Goal: Task Accomplishment & Management: Complete application form

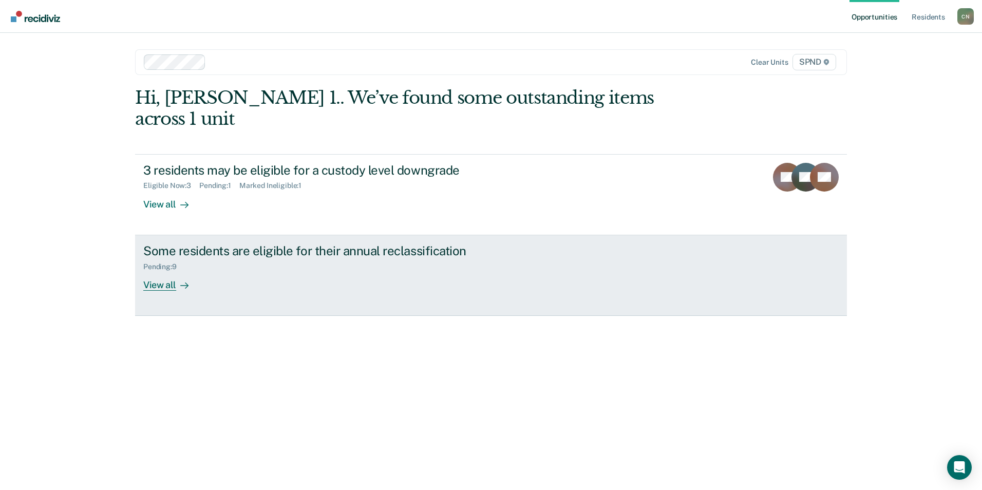
click at [156, 271] on div "View all" at bounding box center [172, 281] width 58 height 20
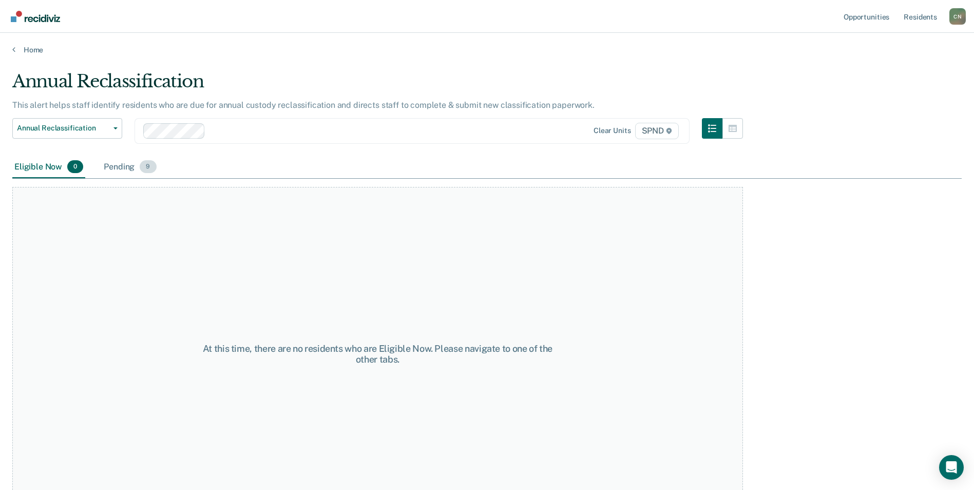
click at [113, 163] on div "Pending 9" at bounding box center [130, 167] width 56 height 23
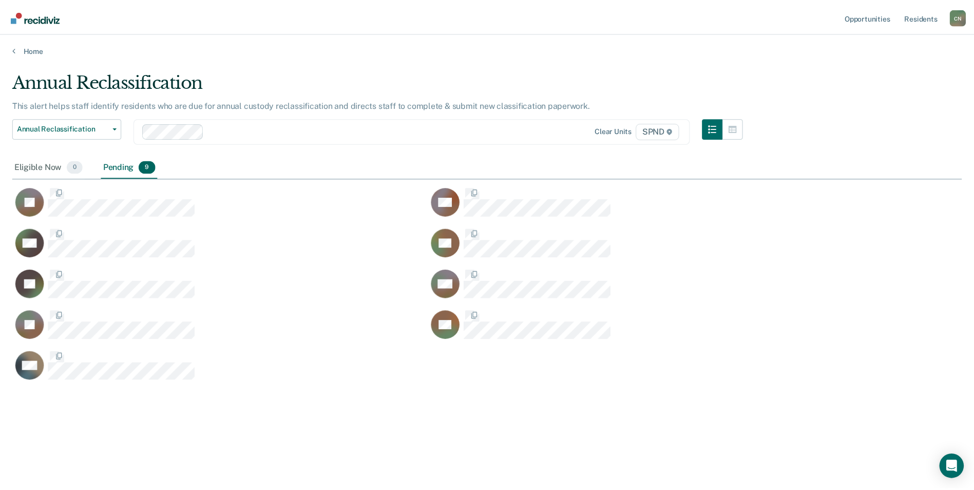
scroll to position [334, 949]
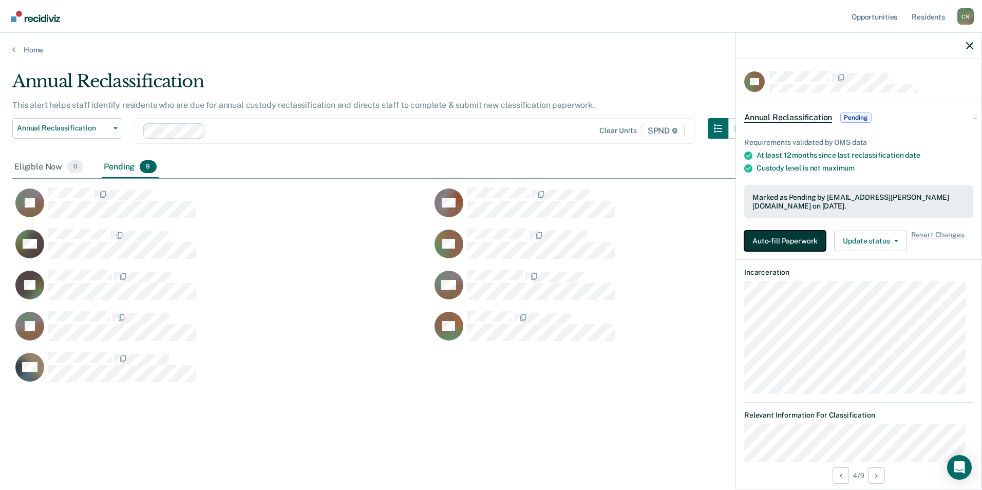
click at [776, 237] on button "Auto-fill Paperwork" at bounding box center [785, 241] width 82 height 21
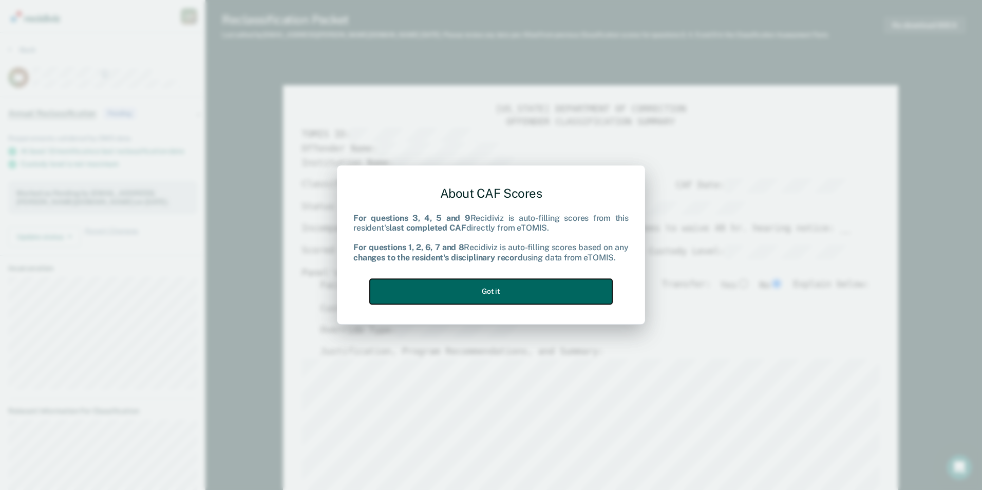
click at [518, 292] on button "Got it" at bounding box center [491, 291] width 242 height 25
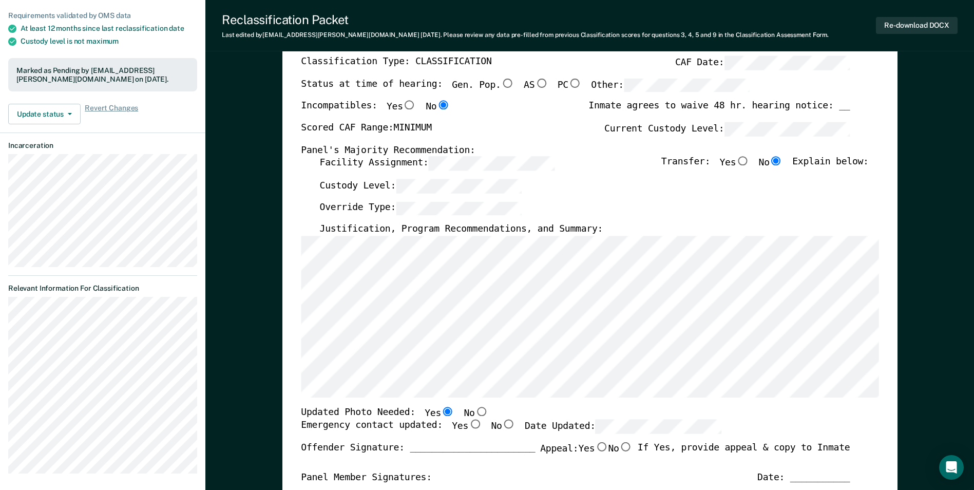
scroll to position [103, 0]
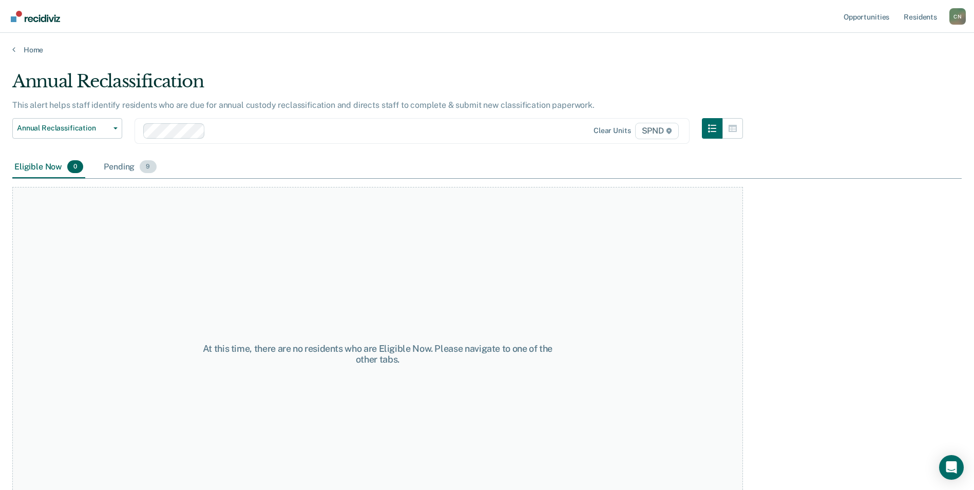
click at [123, 167] on div "Pending 9" at bounding box center [130, 167] width 56 height 23
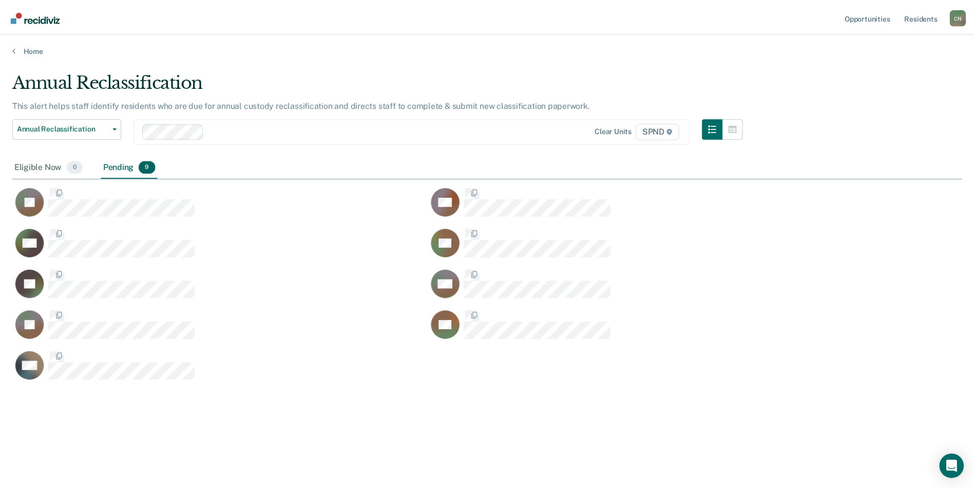
scroll to position [334, 949]
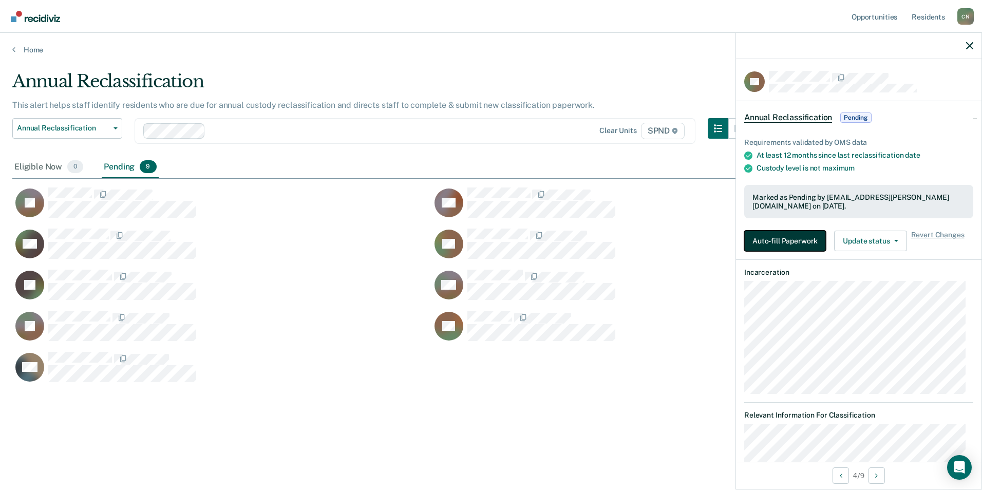
click at [776, 239] on button "Auto-fill Paperwork" at bounding box center [785, 241] width 82 height 21
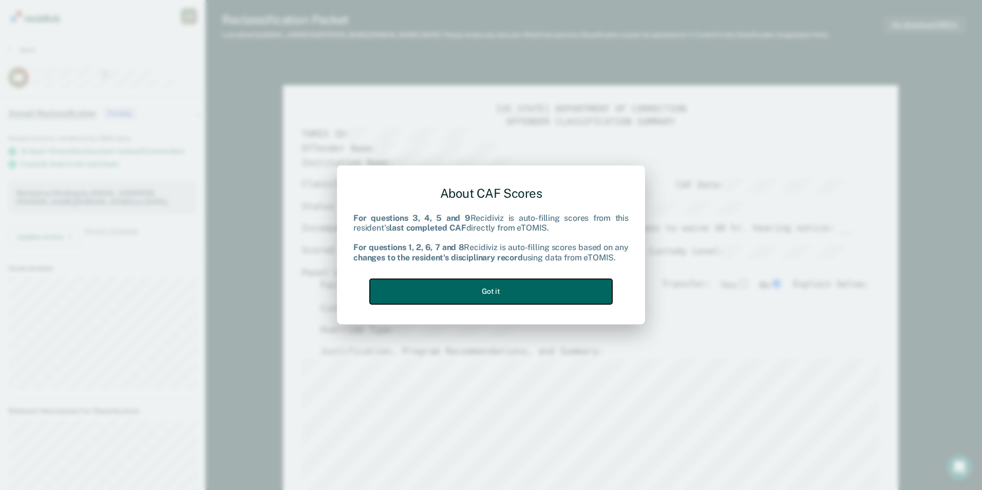
click at [479, 293] on button "Got it" at bounding box center [491, 291] width 242 height 25
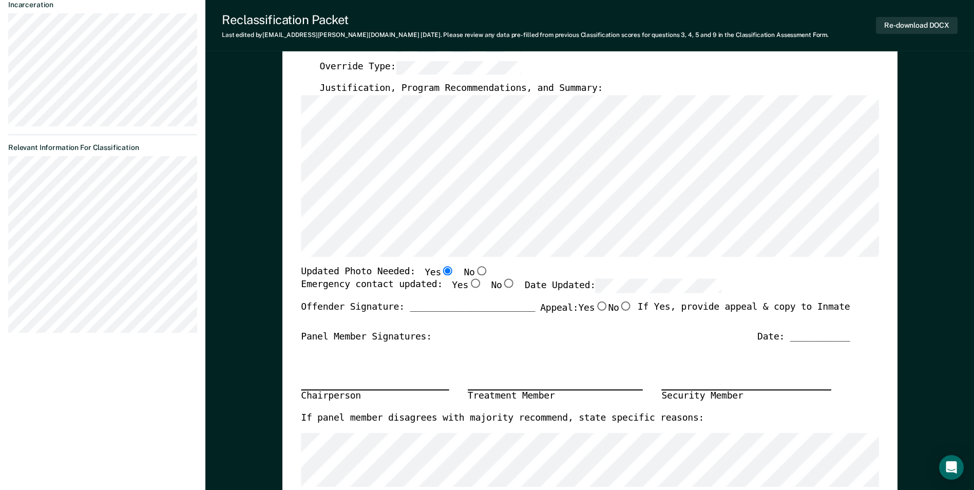
scroll to position [257, 0]
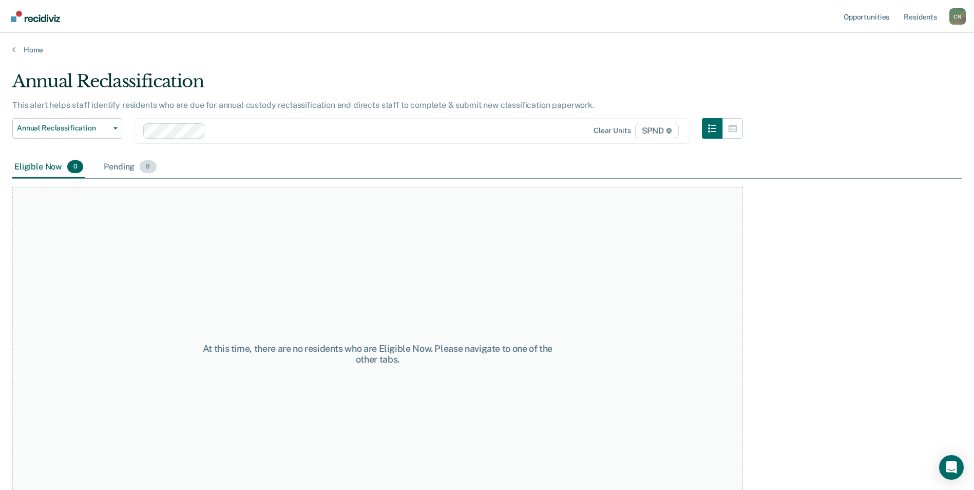
click at [132, 169] on div "Pending 9" at bounding box center [130, 167] width 56 height 23
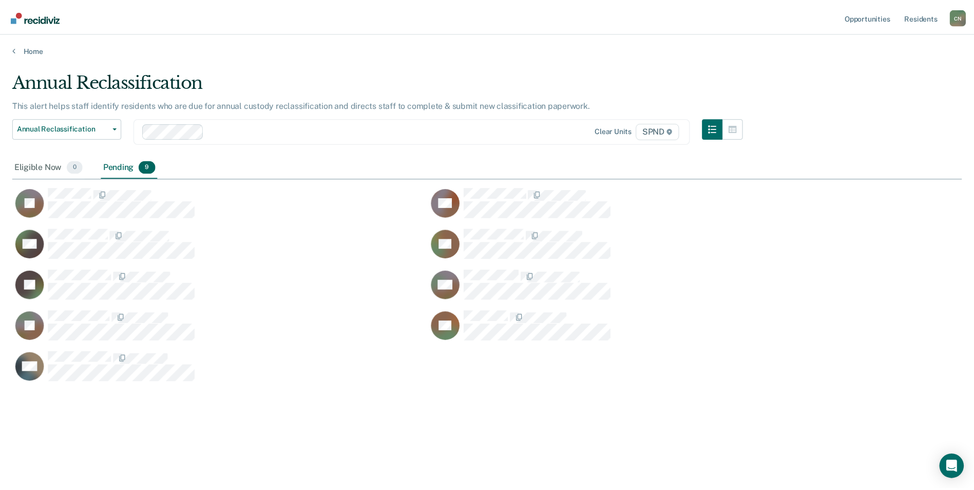
scroll to position [334, 949]
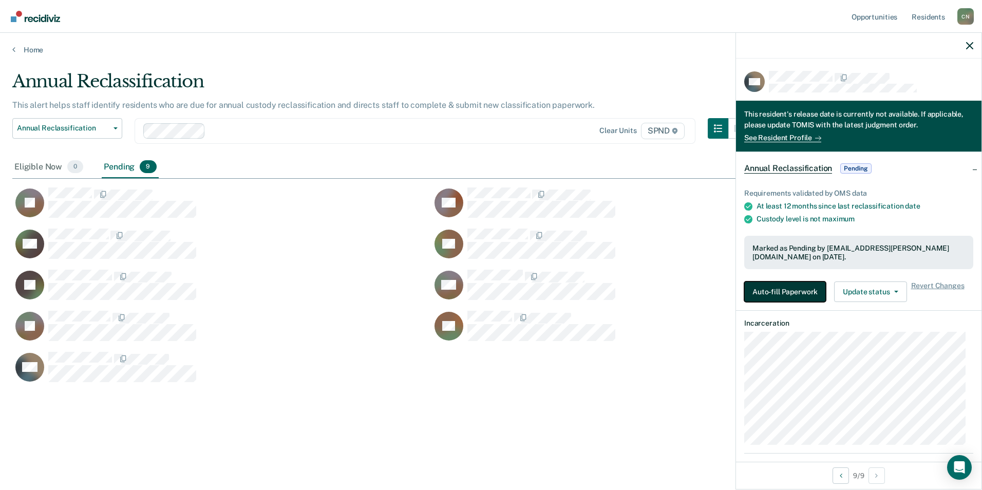
click at [785, 291] on button "Auto-fill Paperwork" at bounding box center [785, 291] width 82 height 21
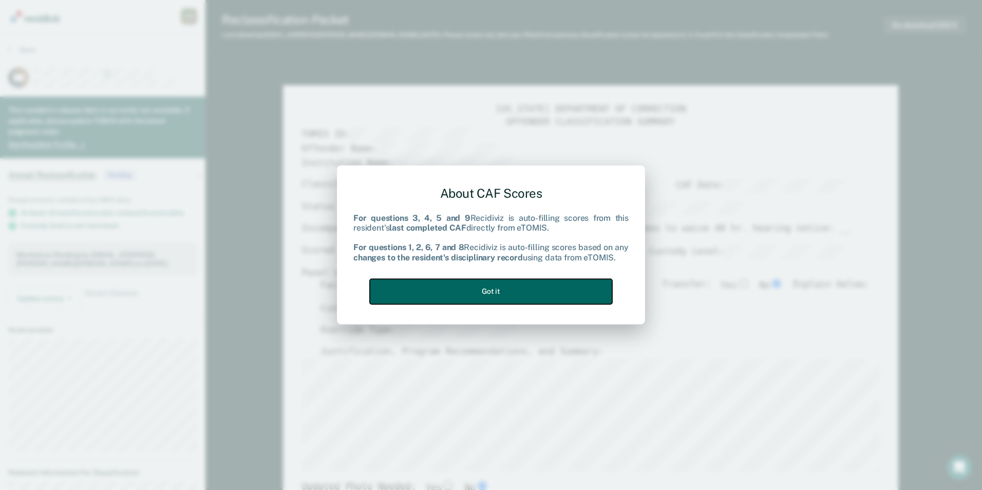
click at [490, 297] on button "Got it" at bounding box center [491, 291] width 242 height 25
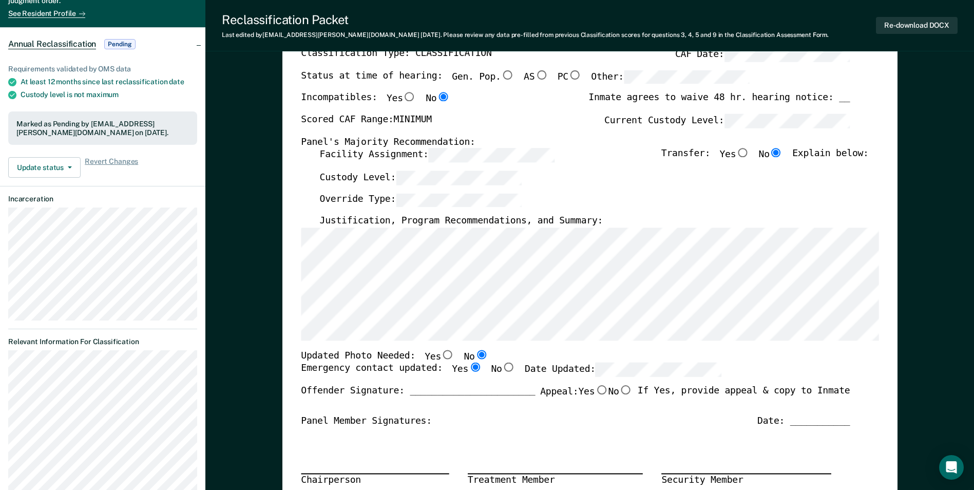
scroll to position [154, 0]
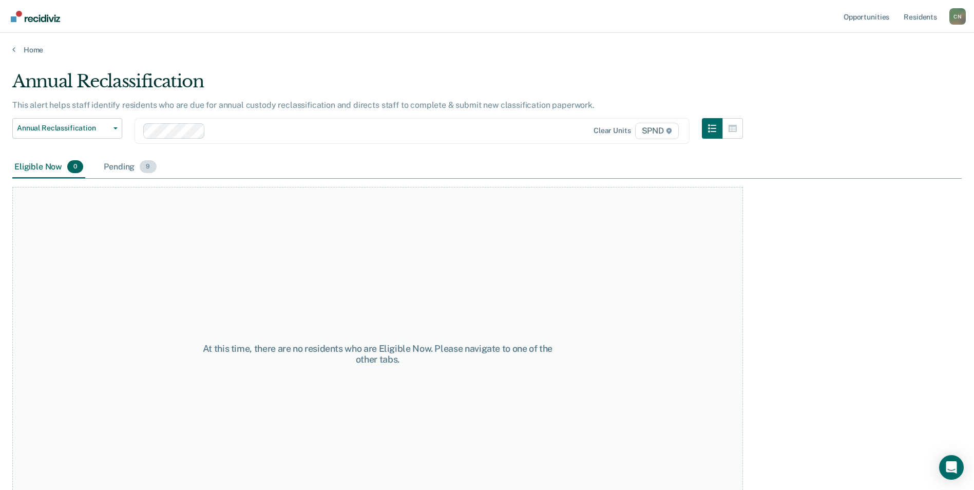
click at [120, 167] on div "Pending 9" at bounding box center [130, 167] width 56 height 23
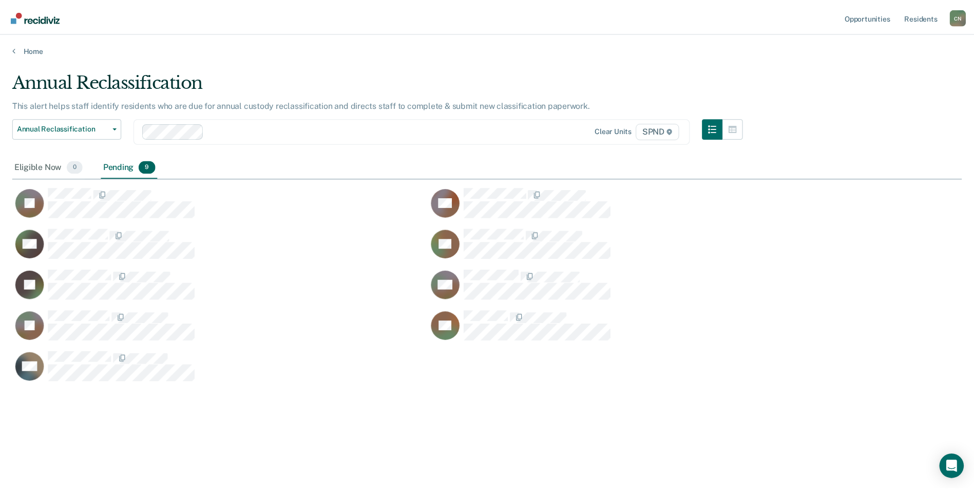
scroll to position [334, 949]
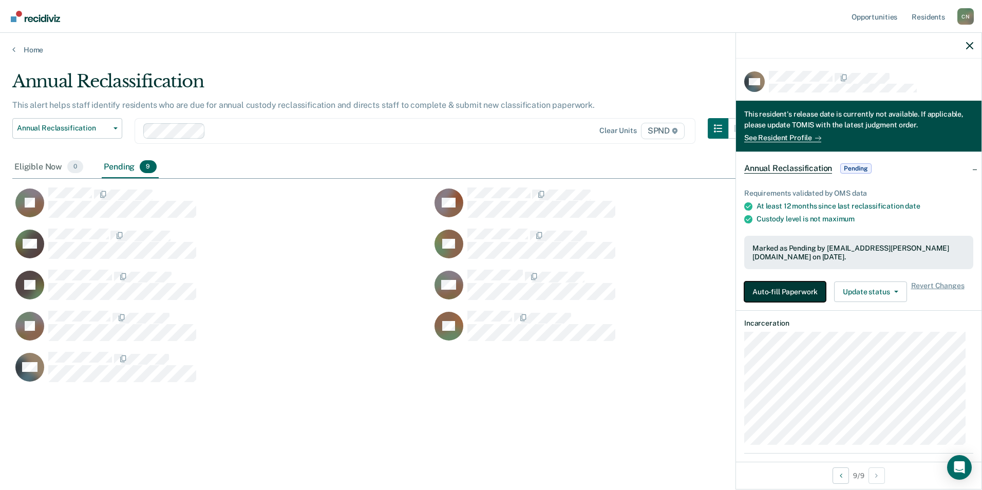
click at [774, 289] on button "Auto-fill Paperwork" at bounding box center [785, 291] width 82 height 21
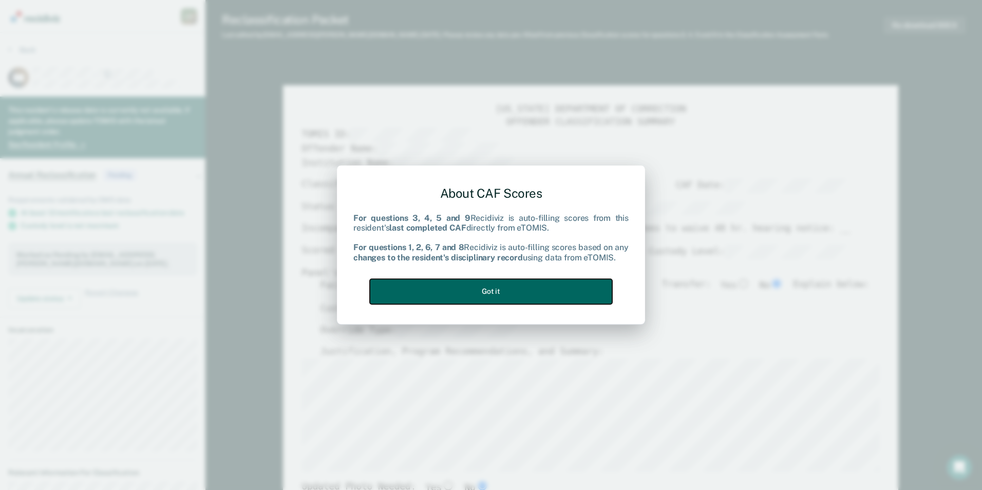
click at [500, 291] on button "Got it" at bounding box center [491, 291] width 242 height 25
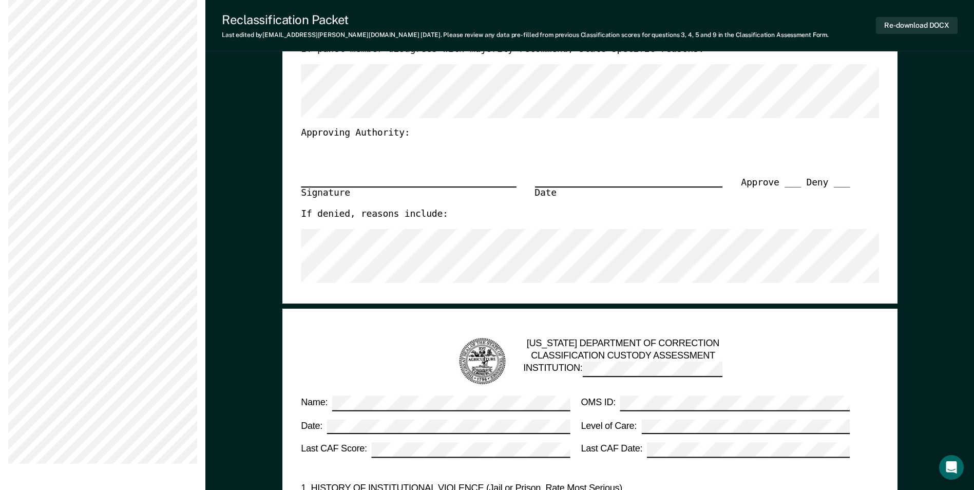
scroll to position [411, 0]
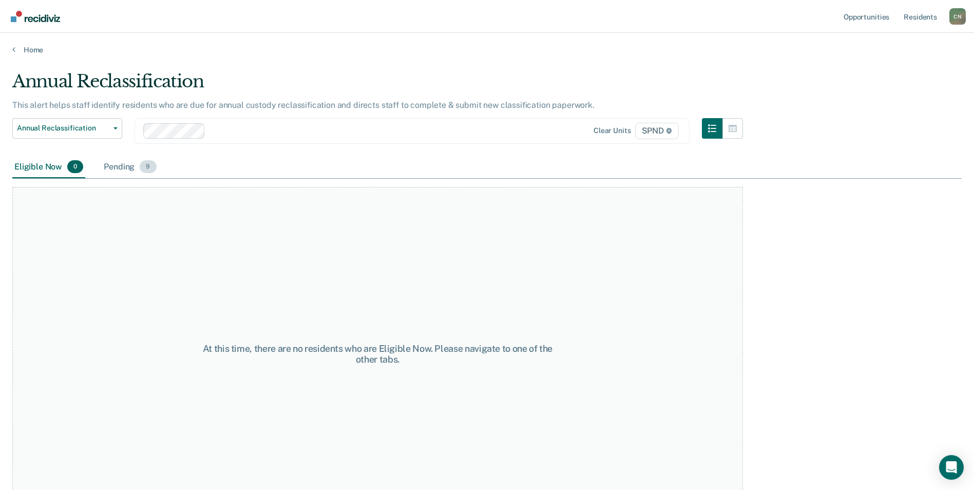
click at [110, 169] on div "Pending 9" at bounding box center [130, 167] width 56 height 23
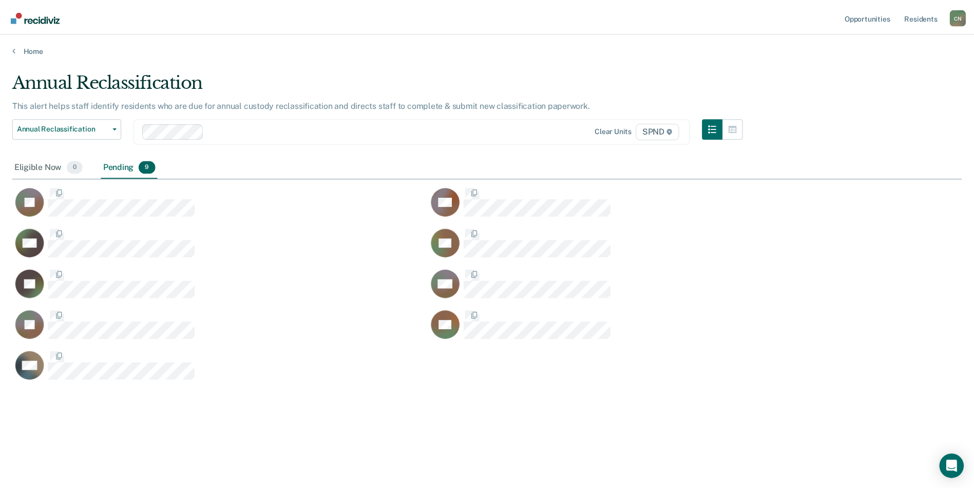
scroll to position [334, 949]
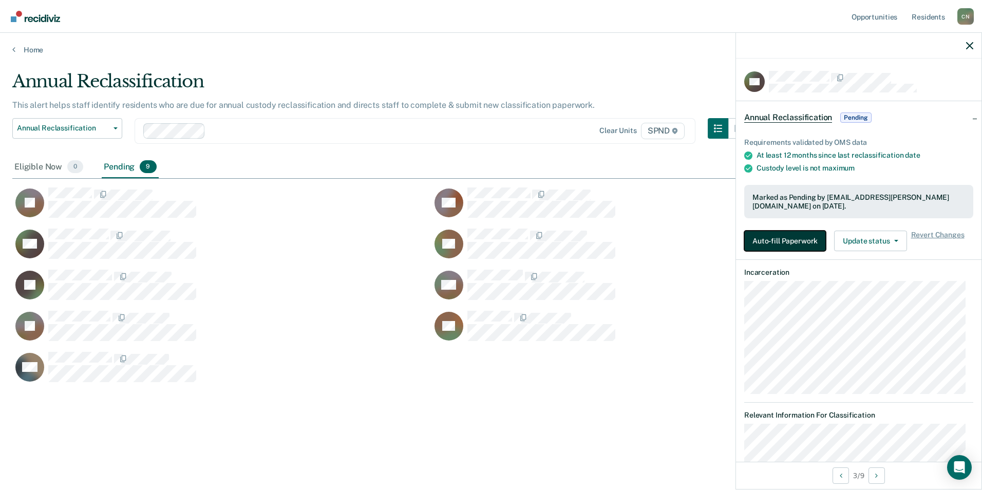
click at [810, 235] on button "Auto-fill Paperwork" at bounding box center [785, 241] width 82 height 21
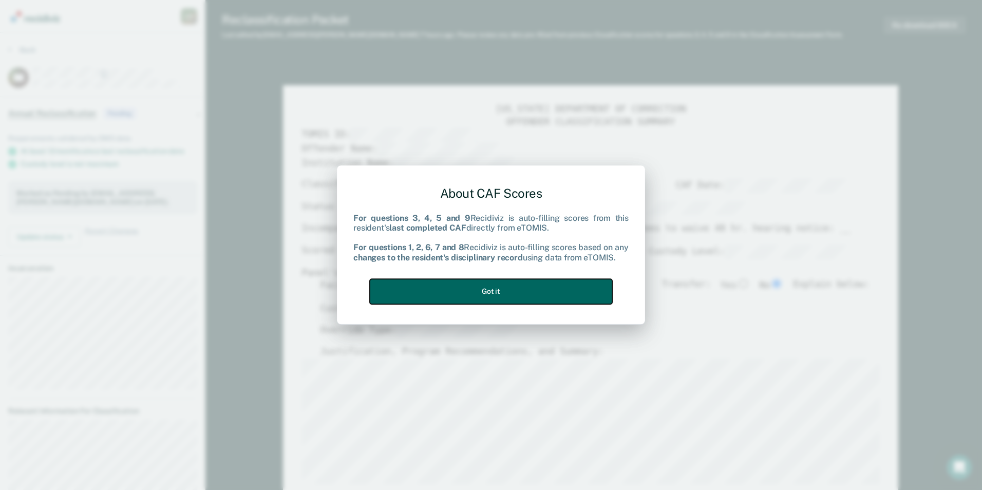
click at [478, 296] on button "Got it" at bounding box center [491, 291] width 242 height 25
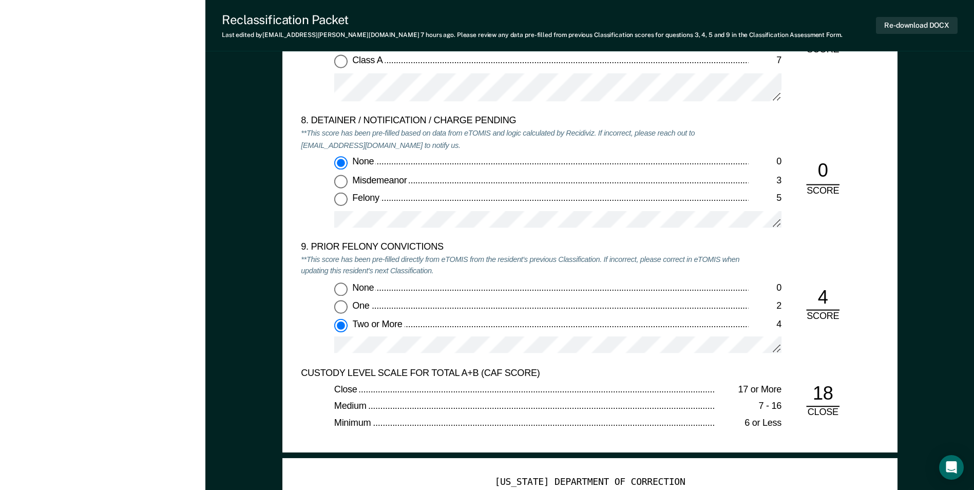
scroll to position [2156, 0]
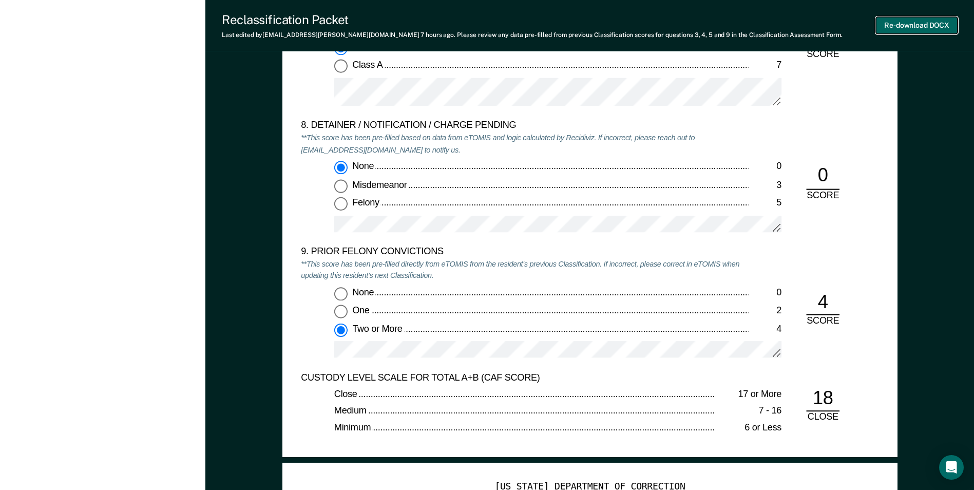
click at [920, 25] on button "Re-download DOCX" at bounding box center [917, 25] width 82 height 17
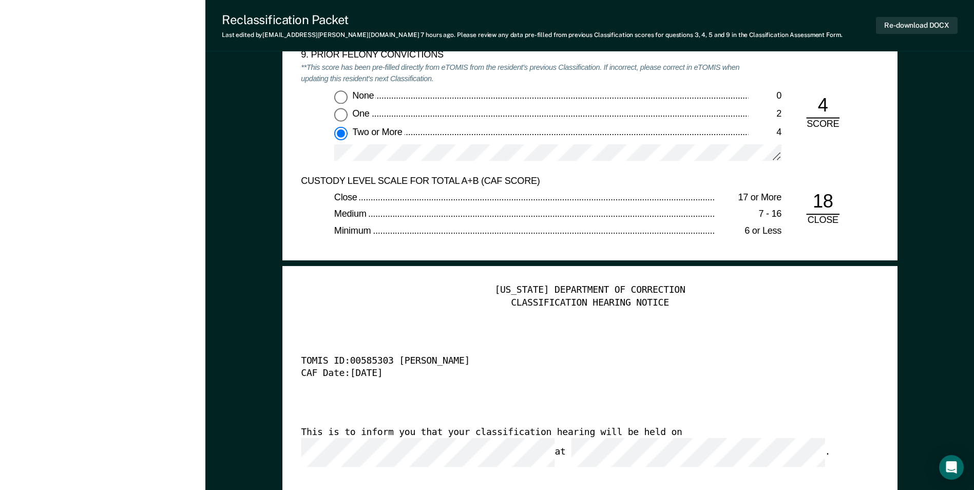
scroll to position [2362, 0]
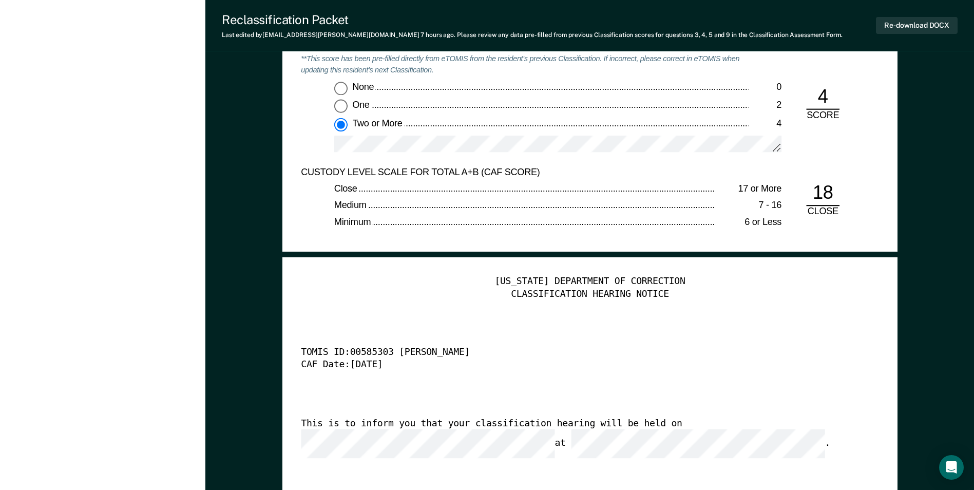
click at [458, 389] on div "[US_STATE] DEPARTMENT OF CORRECTION CLASSIFICATION HEARING NOTICE TOMIS ID: 005…" at bounding box center [590, 432] width 578 height 313
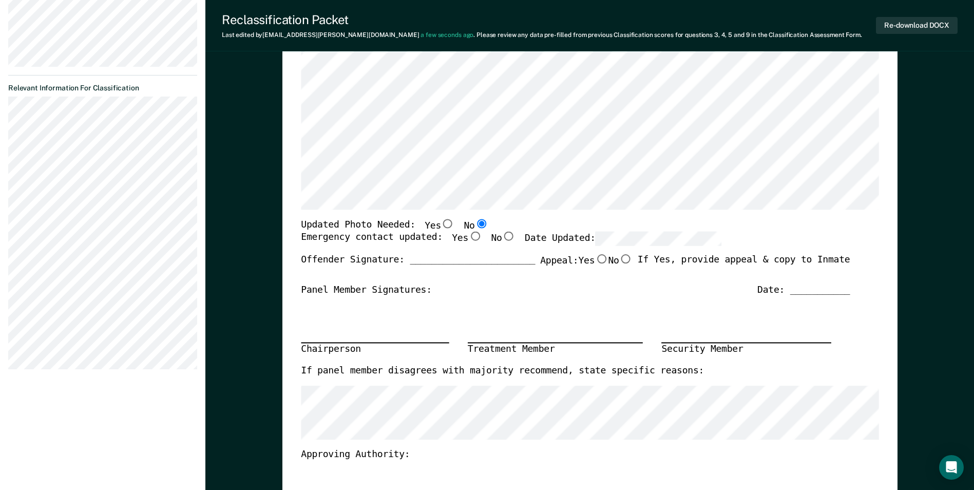
scroll to position [359, 0]
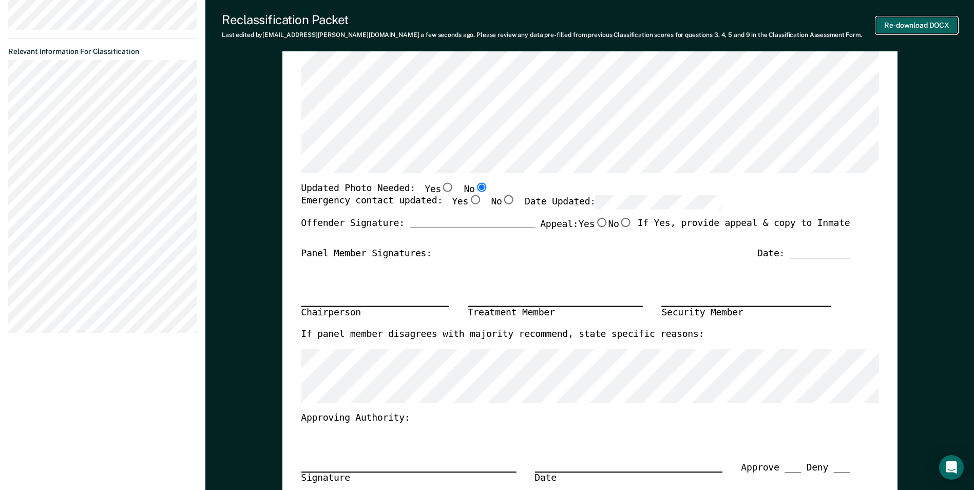
click at [906, 28] on button "Re-download DOCX" at bounding box center [917, 25] width 82 height 17
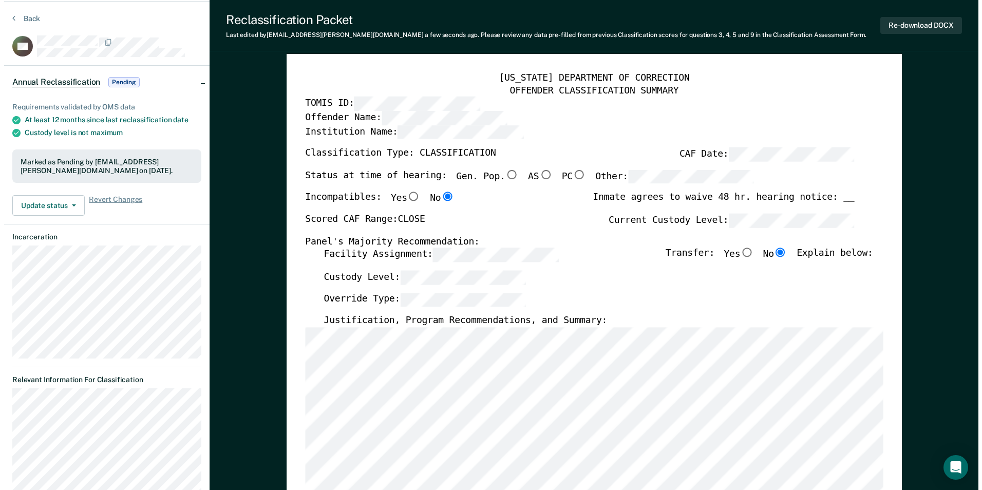
scroll to position [0, 0]
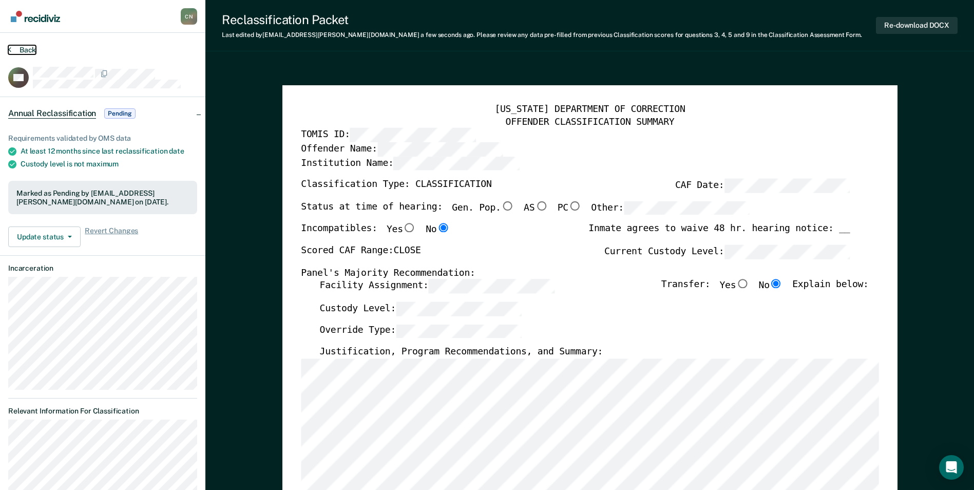
click at [11, 47] on button "Back" at bounding box center [22, 49] width 28 height 9
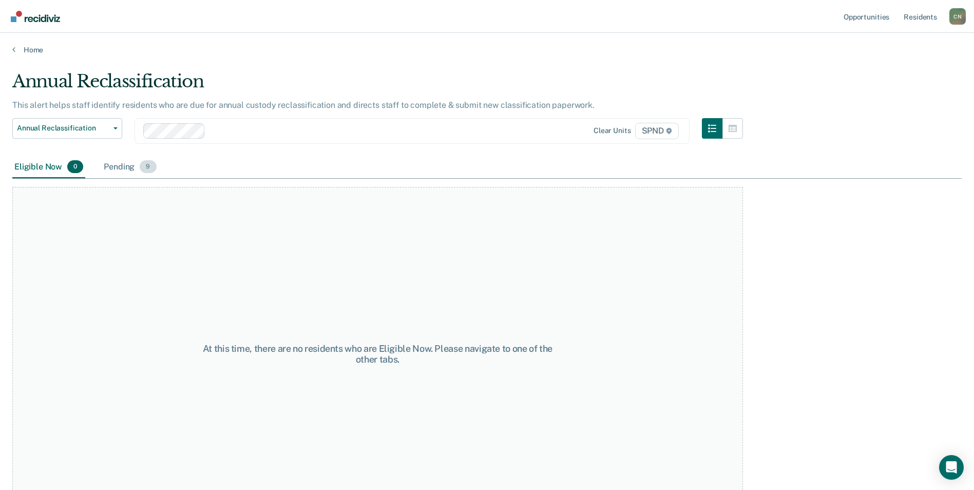
click at [132, 170] on div "Pending 9" at bounding box center [130, 167] width 56 height 23
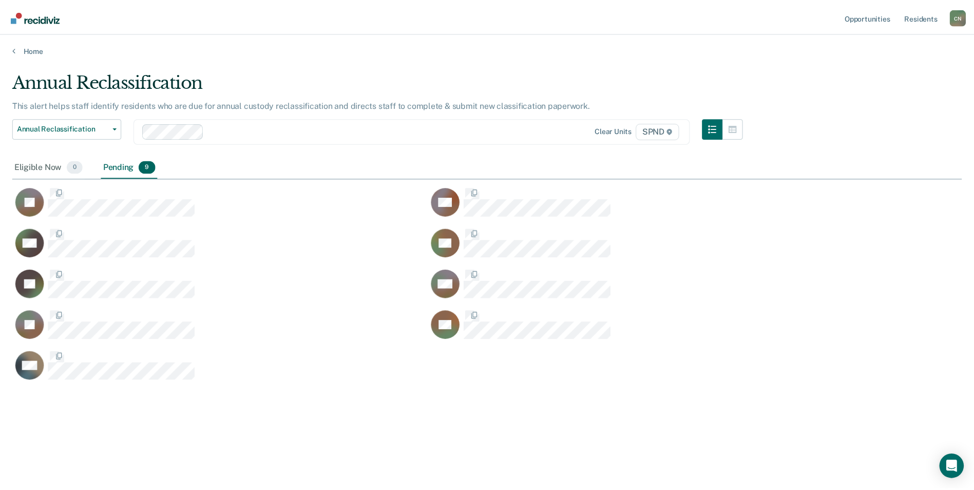
scroll to position [334, 949]
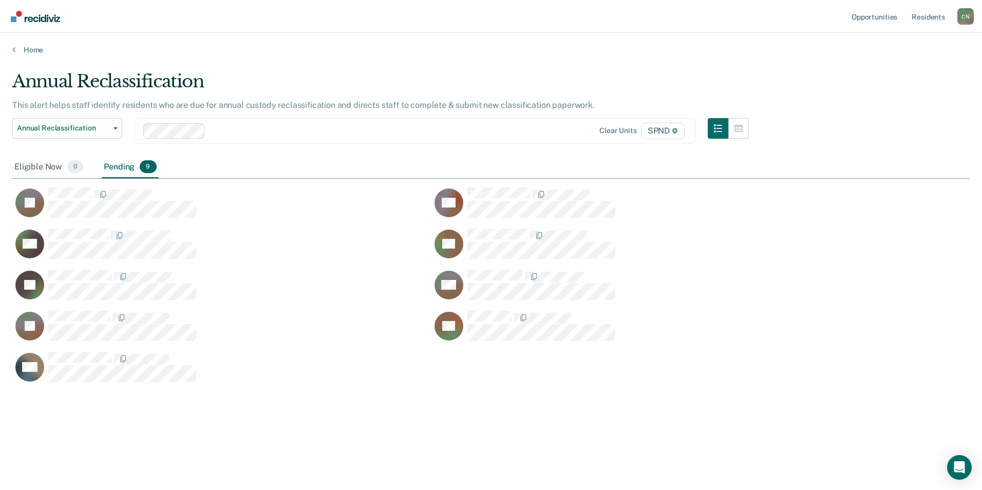
click at [113, 162] on div "Pending 9" at bounding box center [130, 167] width 56 height 23
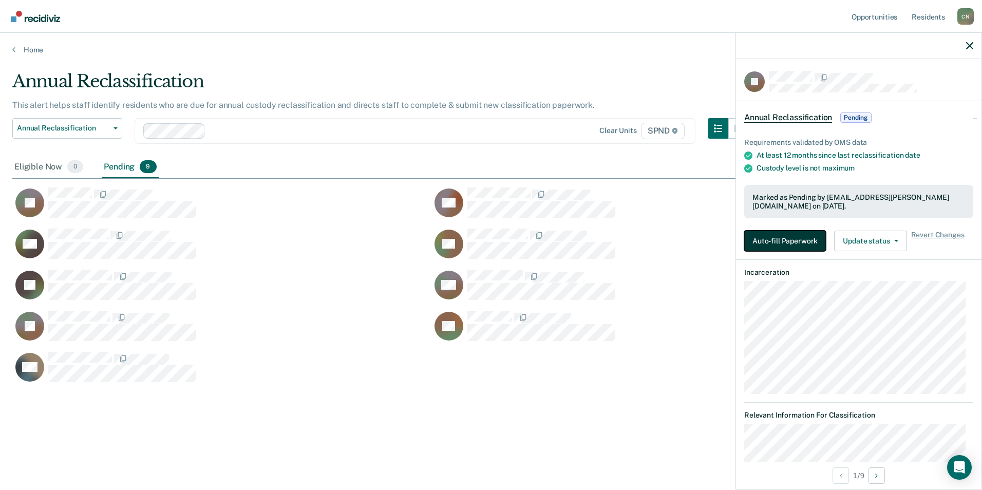
click at [759, 237] on button "Auto-fill Paperwork" at bounding box center [785, 241] width 82 height 21
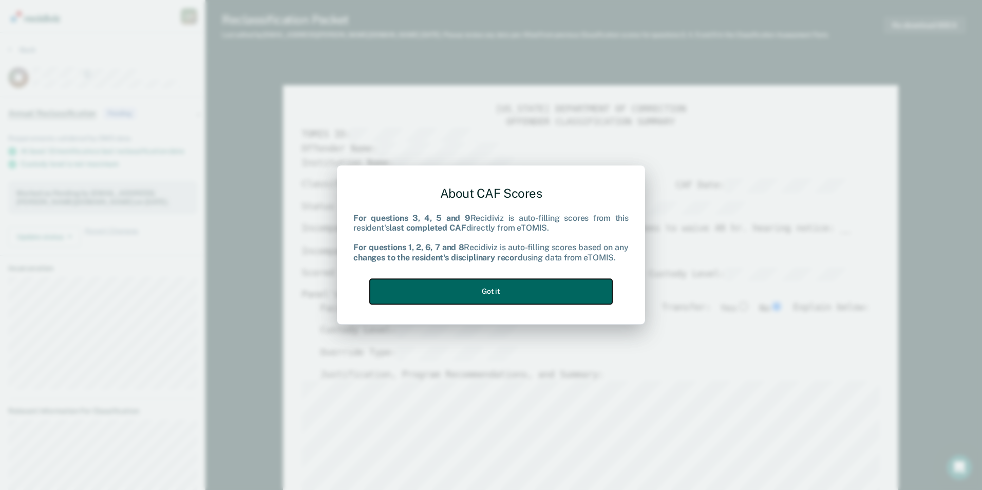
click at [488, 292] on button "Got it" at bounding box center [491, 291] width 242 height 25
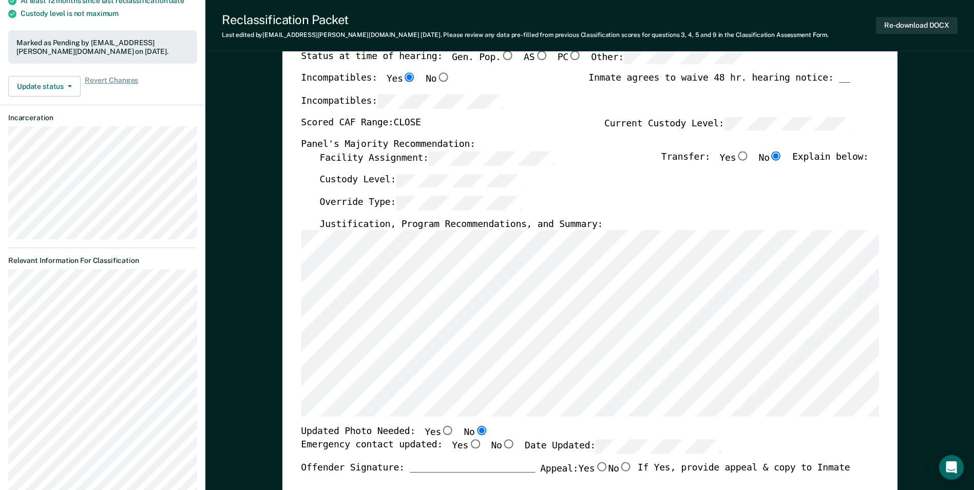
scroll to position [154, 0]
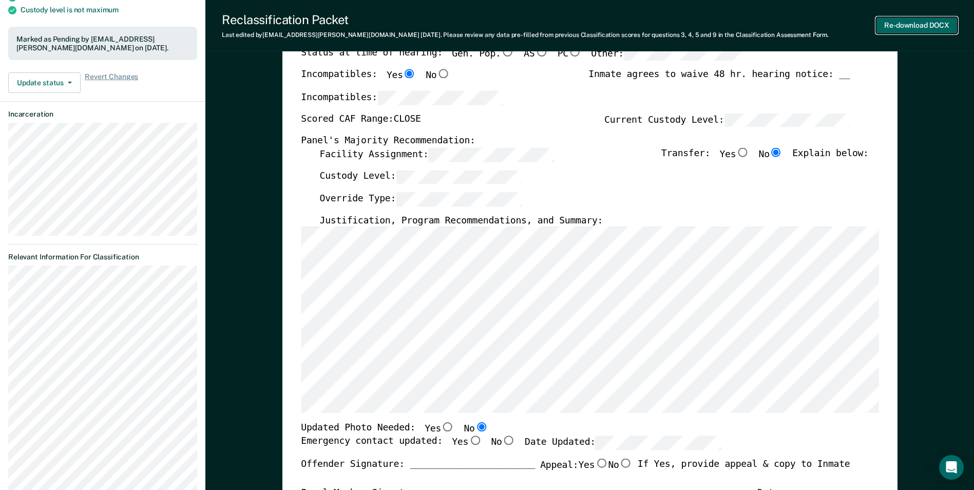
click at [931, 25] on button "Re-download DOCX" at bounding box center [917, 25] width 82 height 17
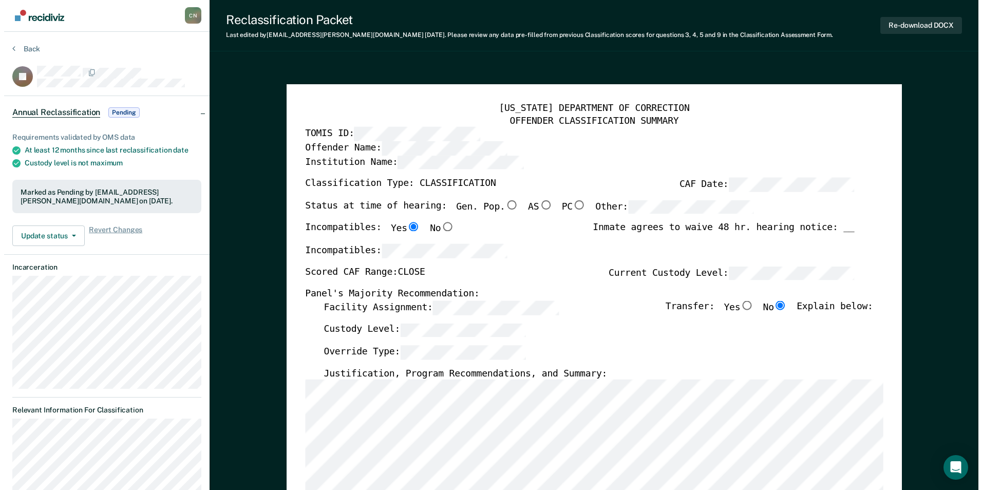
scroll to position [0, 0]
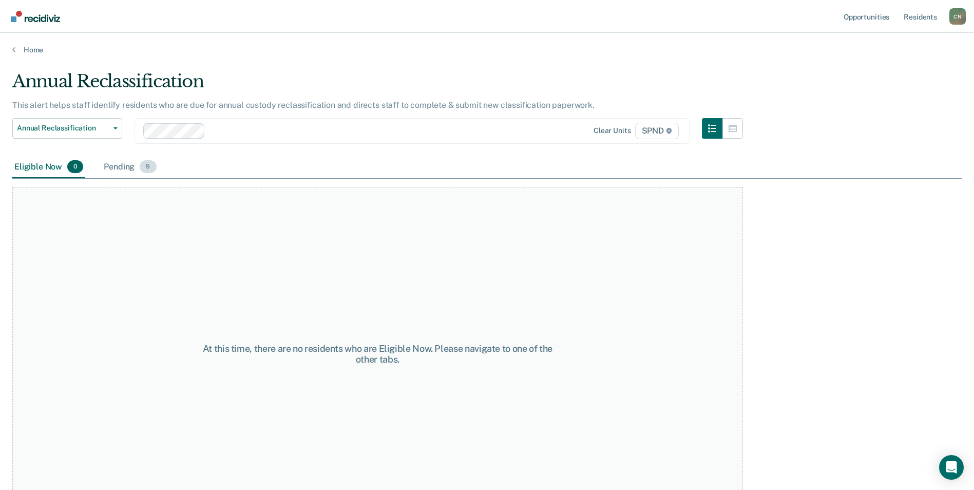
click at [124, 168] on div "Pending 9" at bounding box center [130, 167] width 56 height 23
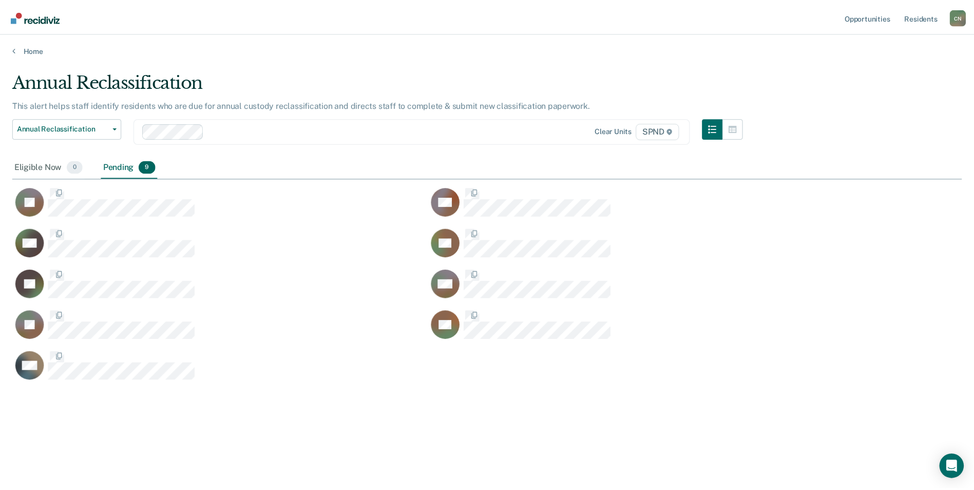
scroll to position [334, 949]
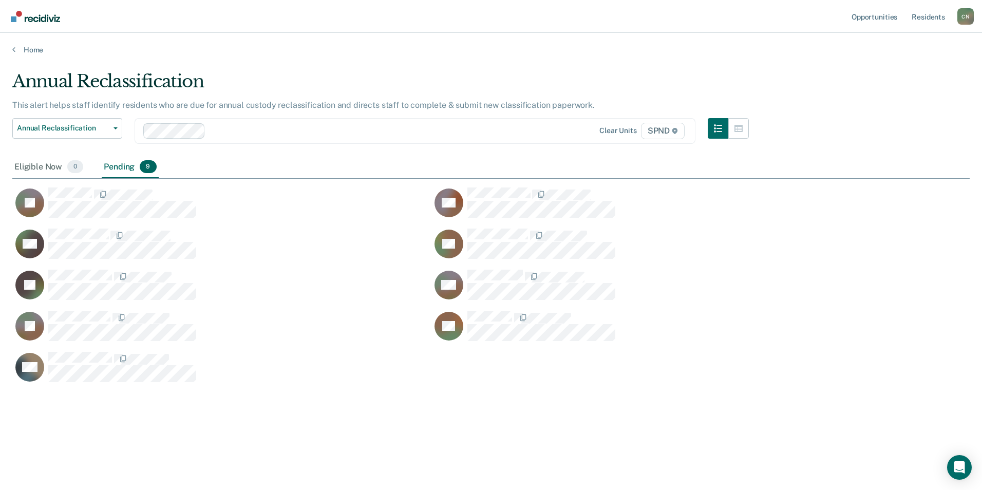
click at [311, 481] on main "Annual Reclassification This alert helps staff identify residents who are due f…" at bounding box center [491, 270] width 982 height 432
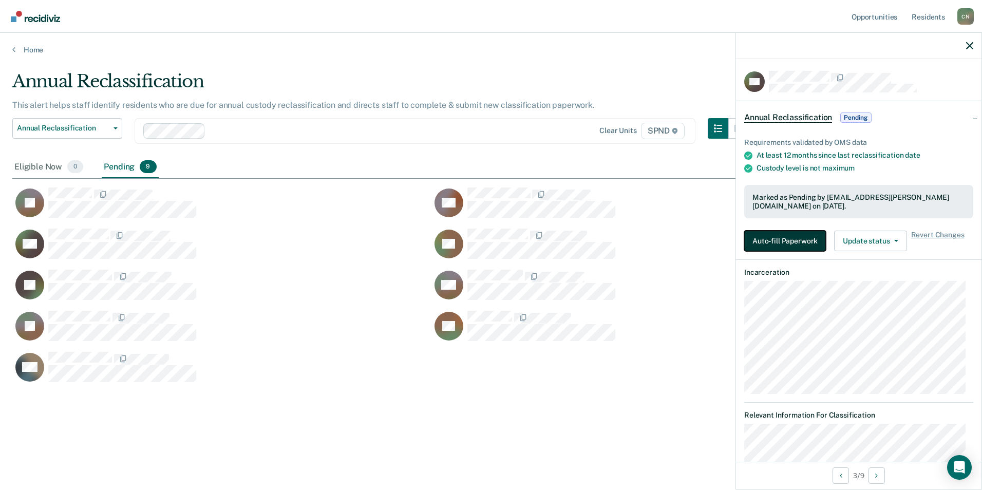
click at [784, 241] on button "Auto-fill Paperwork" at bounding box center [785, 241] width 82 height 21
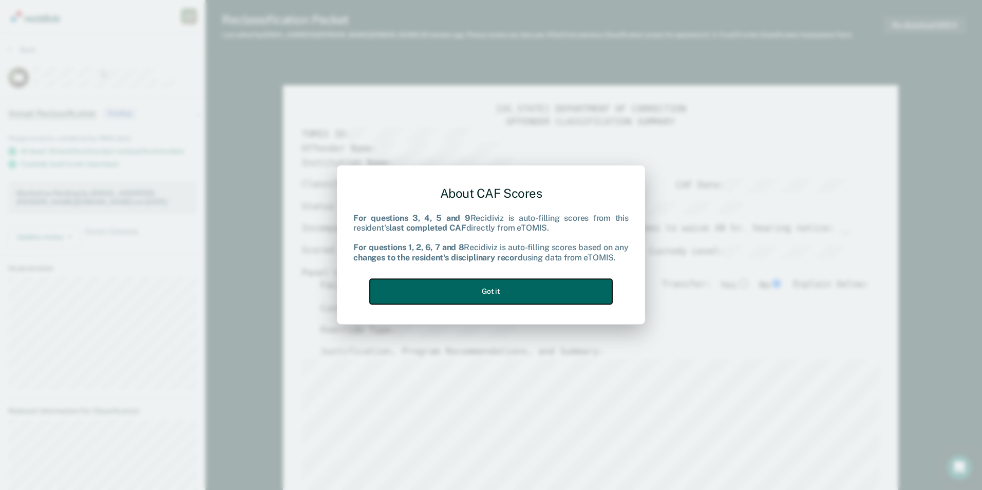
click at [478, 297] on button "Got it" at bounding box center [491, 291] width 242 height 25
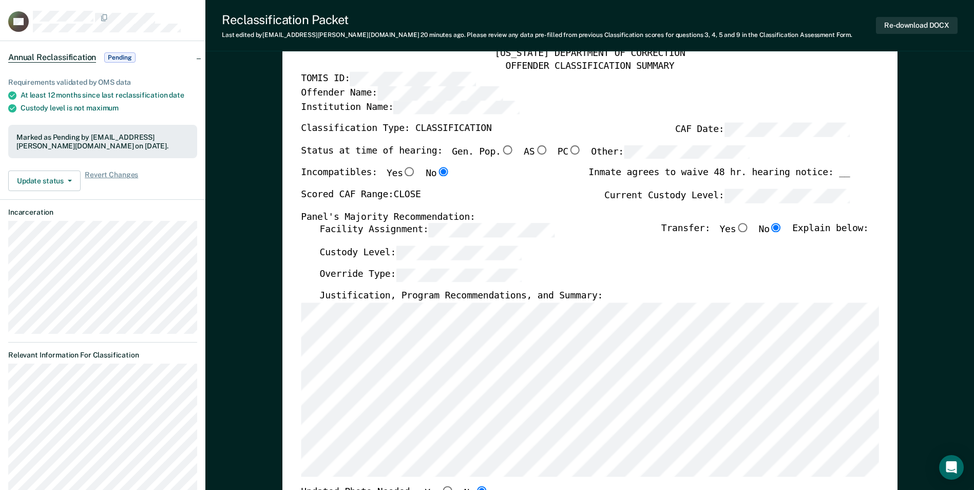
scroll to position [205, 0]
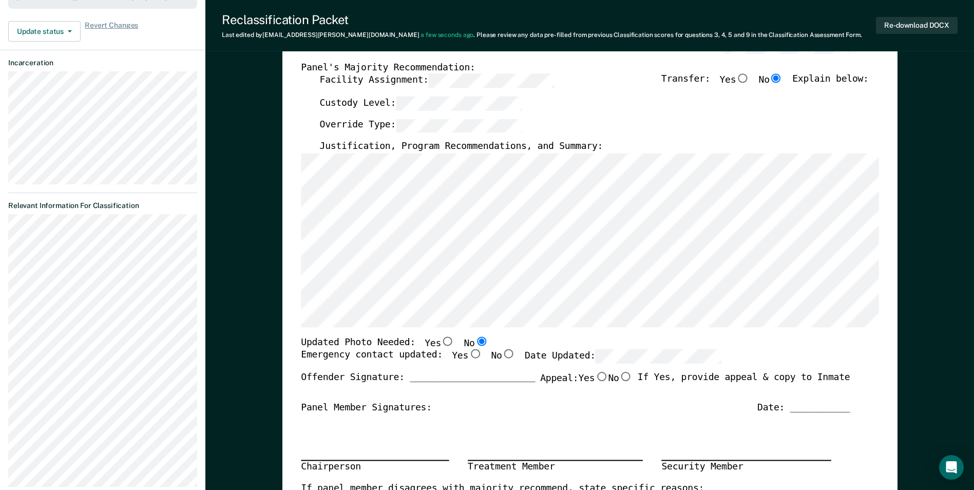
type textarea "x"
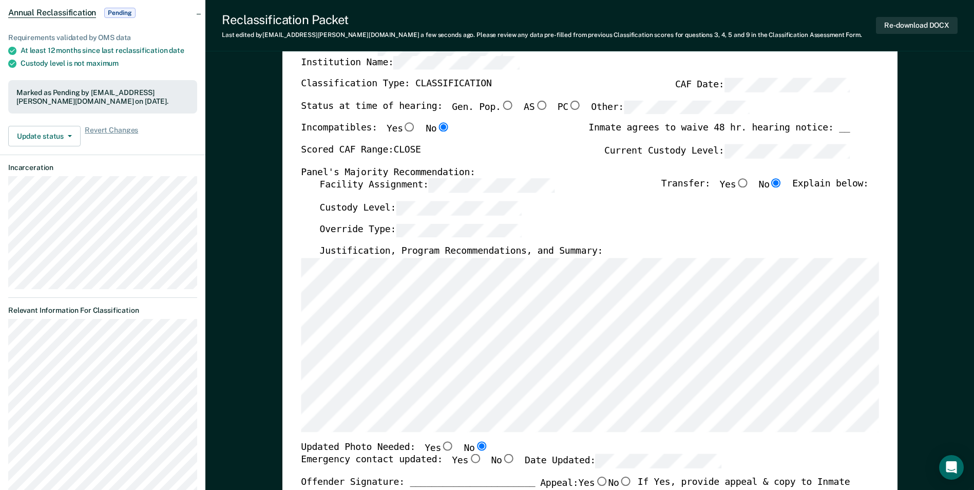
scroll to position [0, 0]
